Goal: Transaction & Acquisition: Purchase product/service

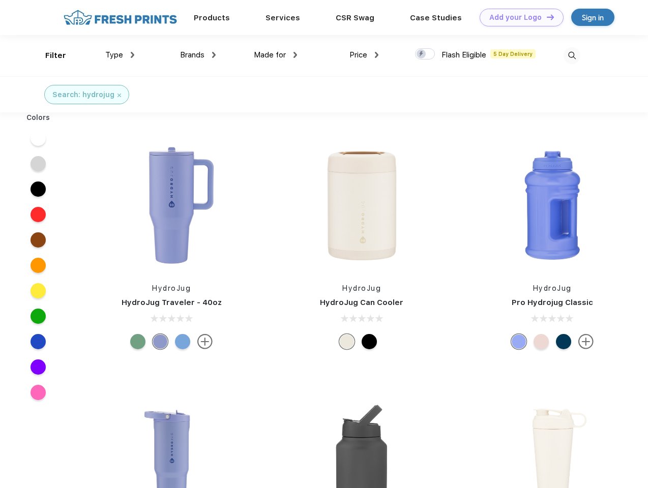
click at [518, 17] on link "Add your Logo Design Tool" at bounding box center [522, 18] width 84 height 18
click at [0, 0] on div "Design Tool" at bounding box center [0, 0] width 0 height 0
click at [546, 17] on link "Add your Logo Design Tool" at bounding box center [522, 18] width 84 height 18
click at [49, 55] on div "Filter" at bounding box center [55, 56] width 21 height 12
click at [120, 55] on span "Type" at bounding box center [114, 54] width 18 height 9
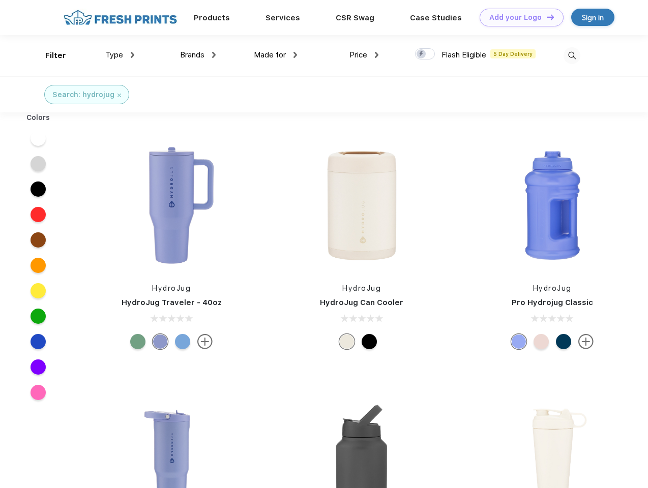
click at [198, 55] on span "Brands" at bounding box center [192, 54] width 24 height 9
click at [276, 55] on span "Made for" at bounding box center [270, 54] width 32 height 9
click at [364, 55] on span "Price" at bounding box center [358, 54] width 18 height 9
click at [425, 54] on div at bounding box center [425, 53] width 20 height 11
click at [422, 54] on input "checkbox" at bounding box center [418, 51] width 7 height 7
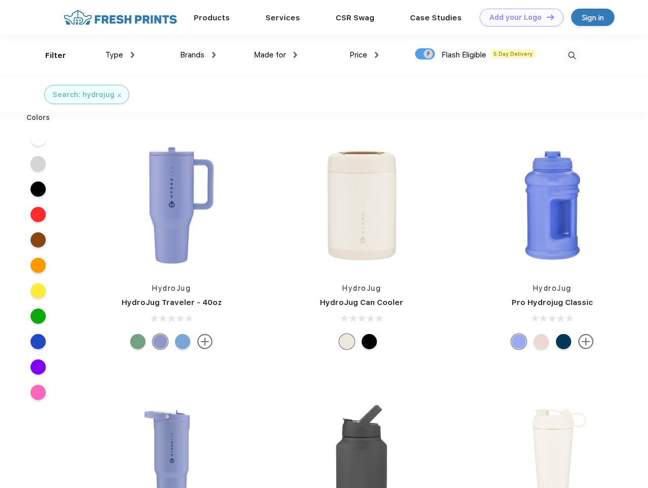
click at [572, 55] on img at bounding box center [572, 55] width 17 height 17
